Goal: Navigation & Orientation: Find specific page/section

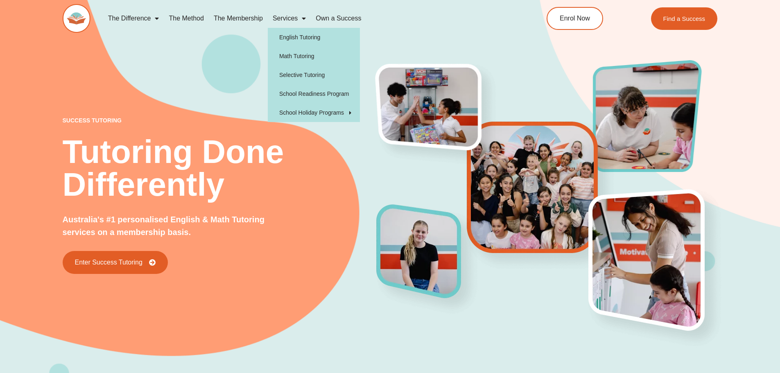
click at [292, 16] on link "Services" at bounding box center [289, 18] width 43 height 19
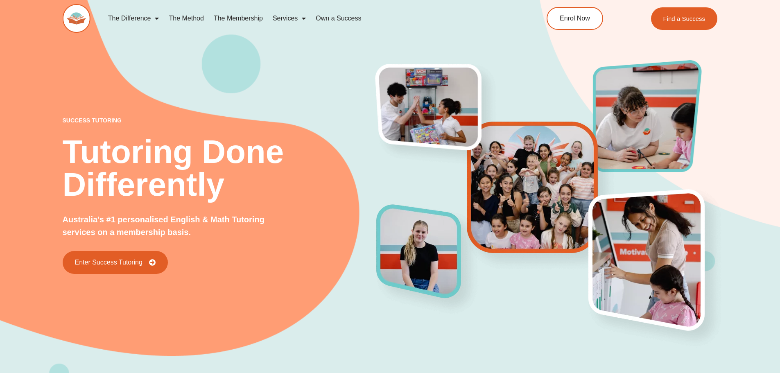
click at [292, 16] on link "Services" at bounding box center [289, 18] width 43 height 19
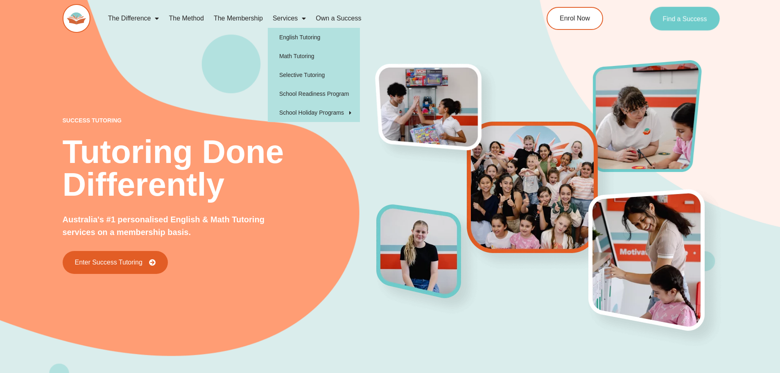
click at [679, 13] on link "Find a Success" at bounding box center [685, 19] width 70 height 24
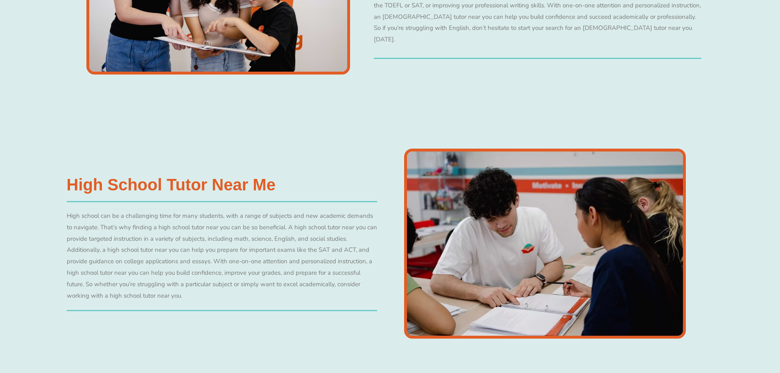
scroll to position [2171, 0]
